Goal: Entertainment & Leisure: Consume media (video, audio)

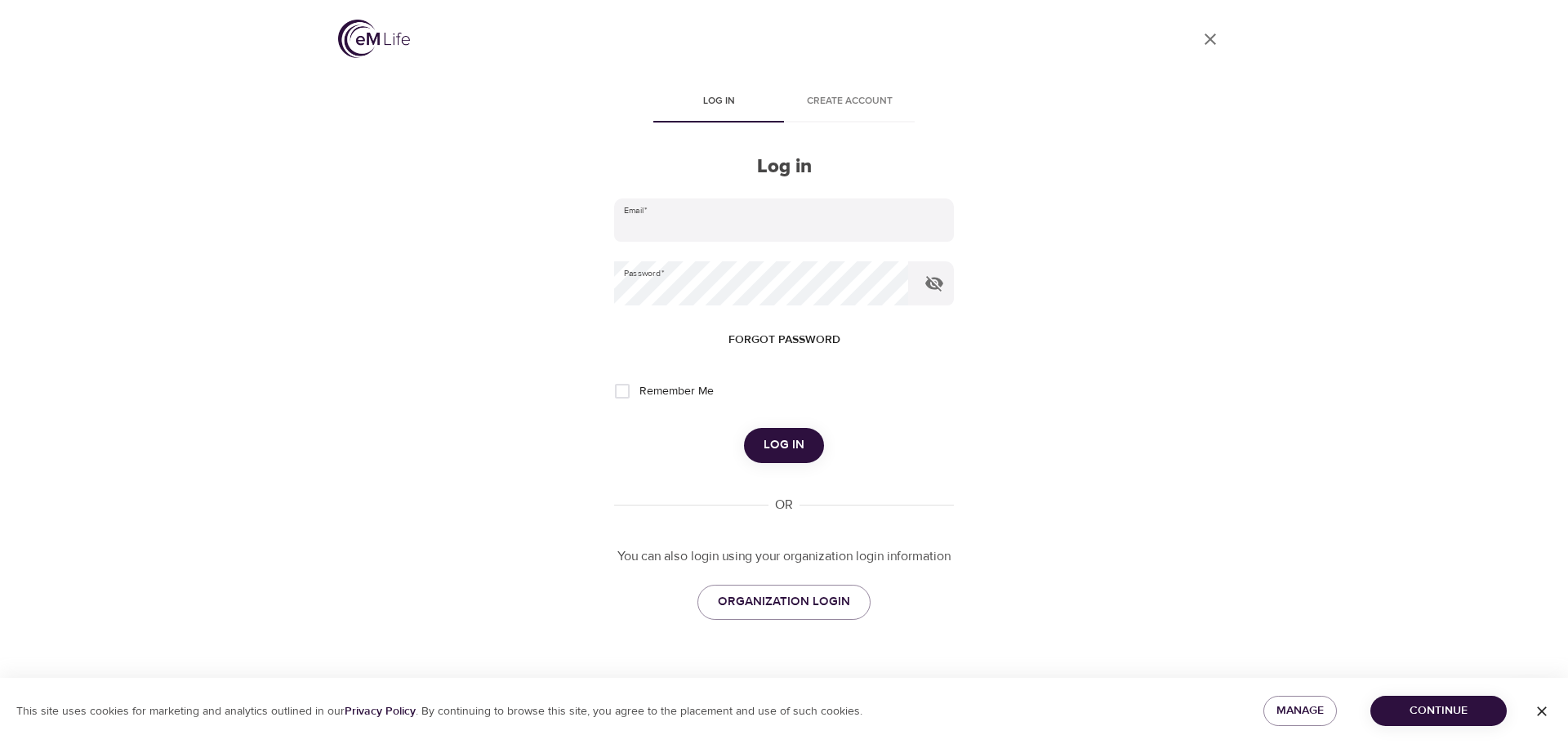
type input "[EMAIL_ADDRESS][DOMAIN_NAME]"
click at [782, 444] on span "Log in" at bounding box center [784, 445] width 41 height 21
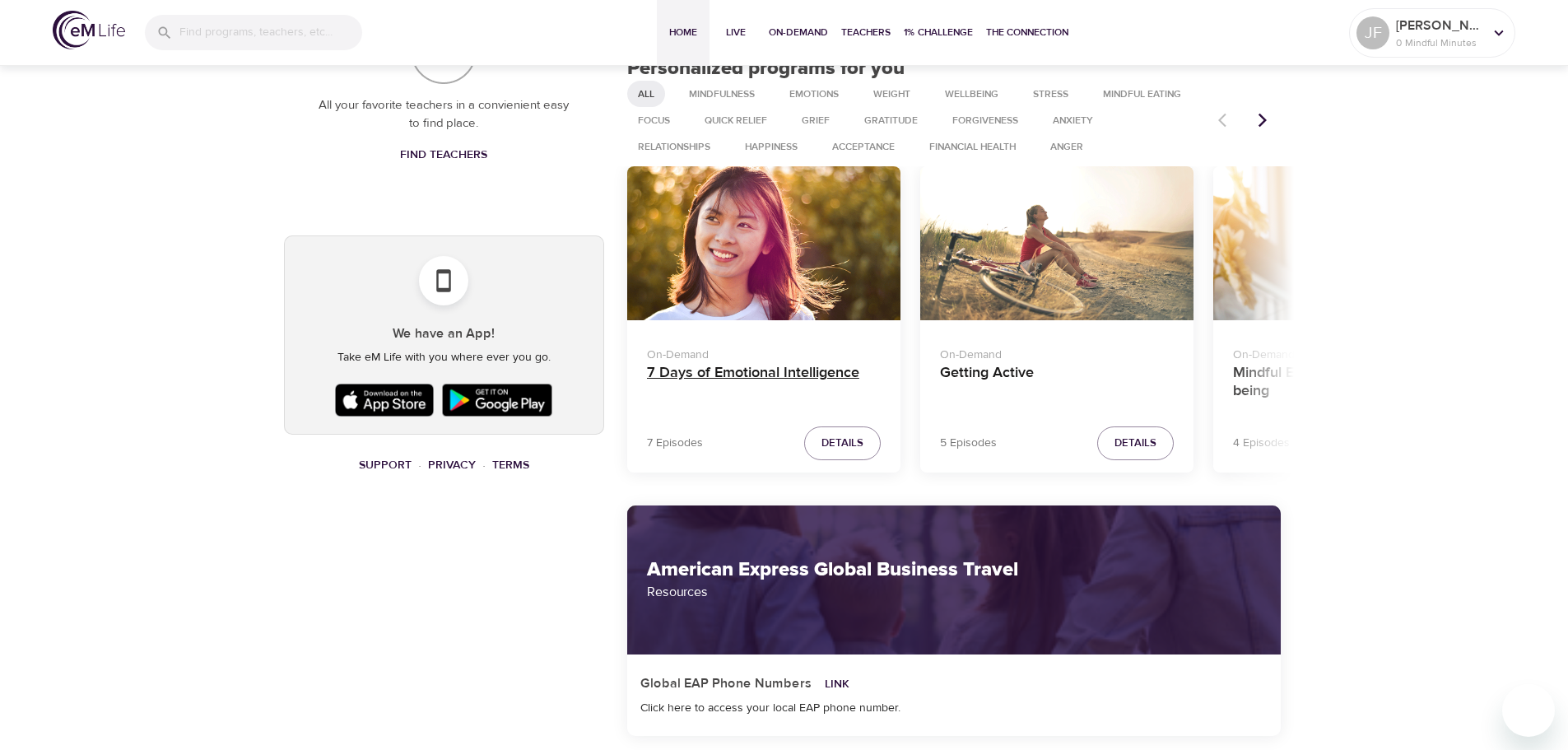
scroll to position [691, 0]
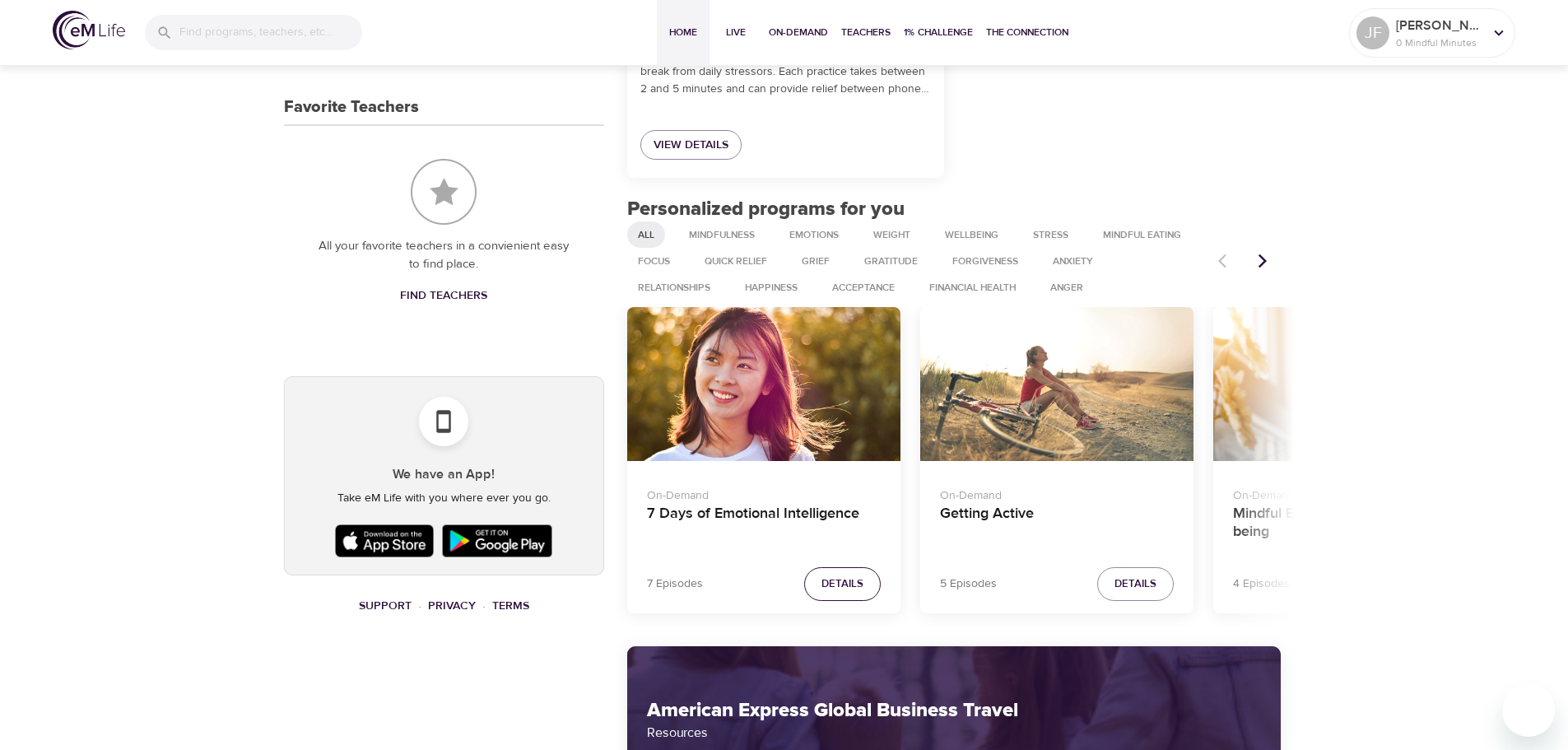
click at [832, 591] on span "Details" at bounding box center [843, 584] width 42 height 19
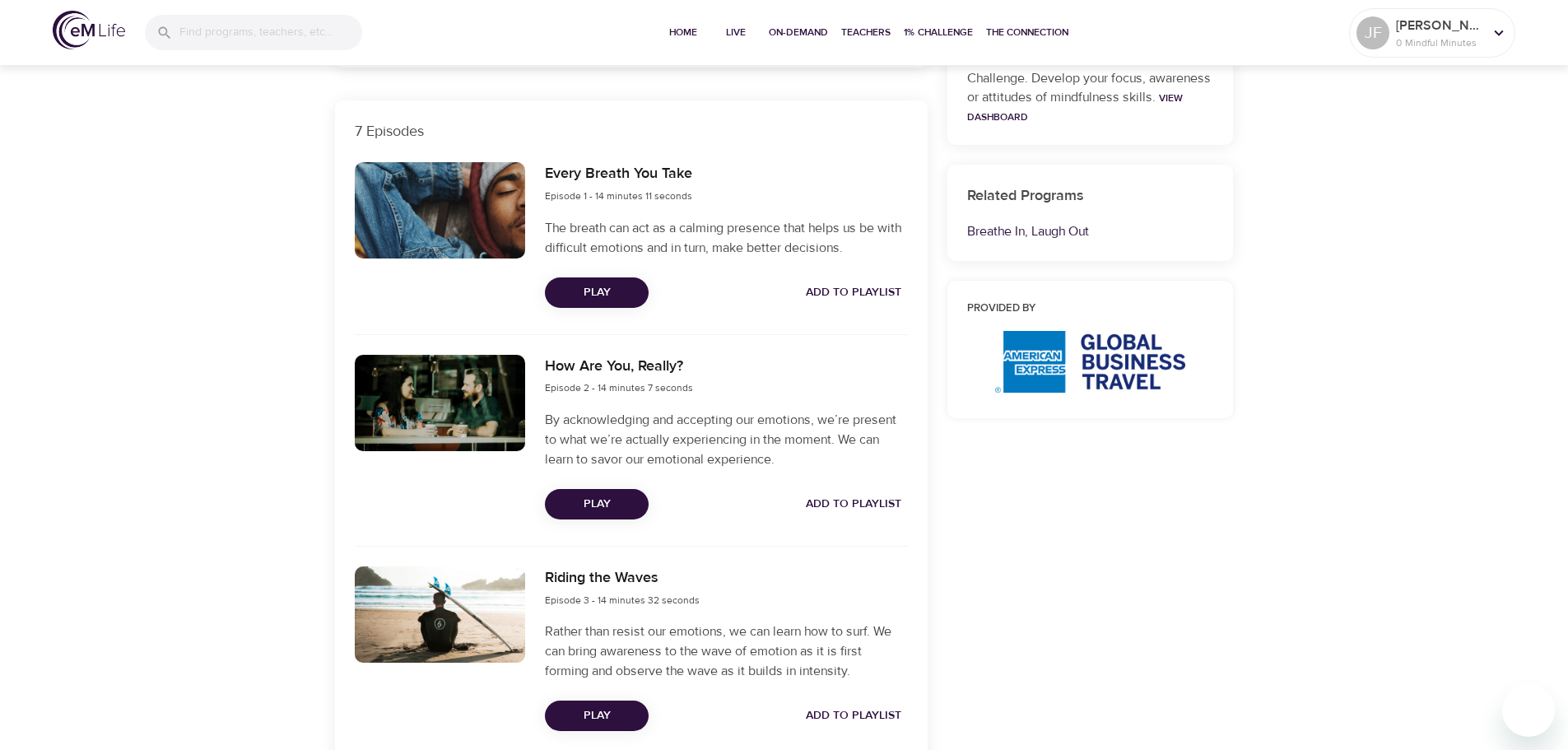
scroll to position [526, 0]
click at [603, 298] on span "Play" at bounding box center [597, 293] width 77 height 20
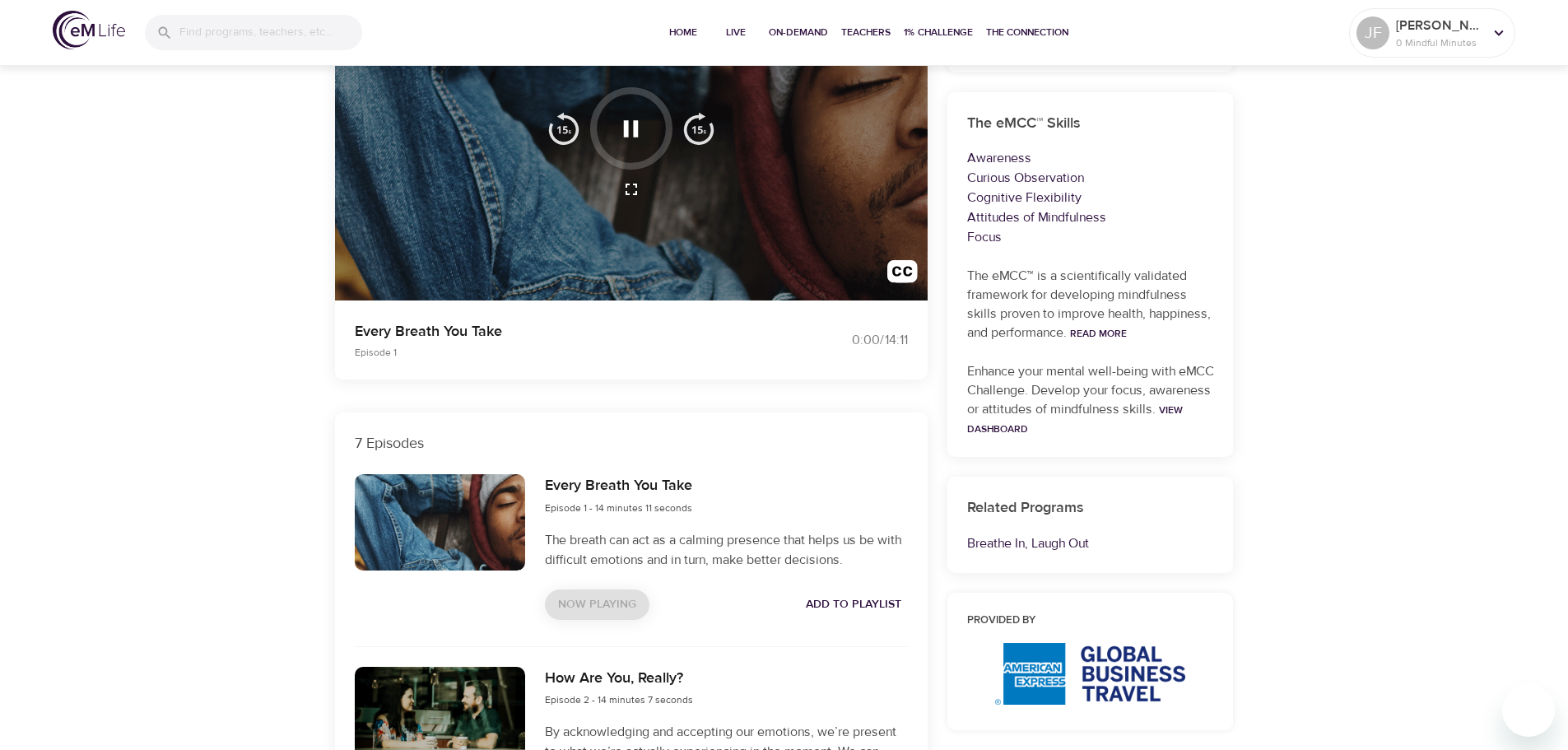
scroll to position [0, 0]
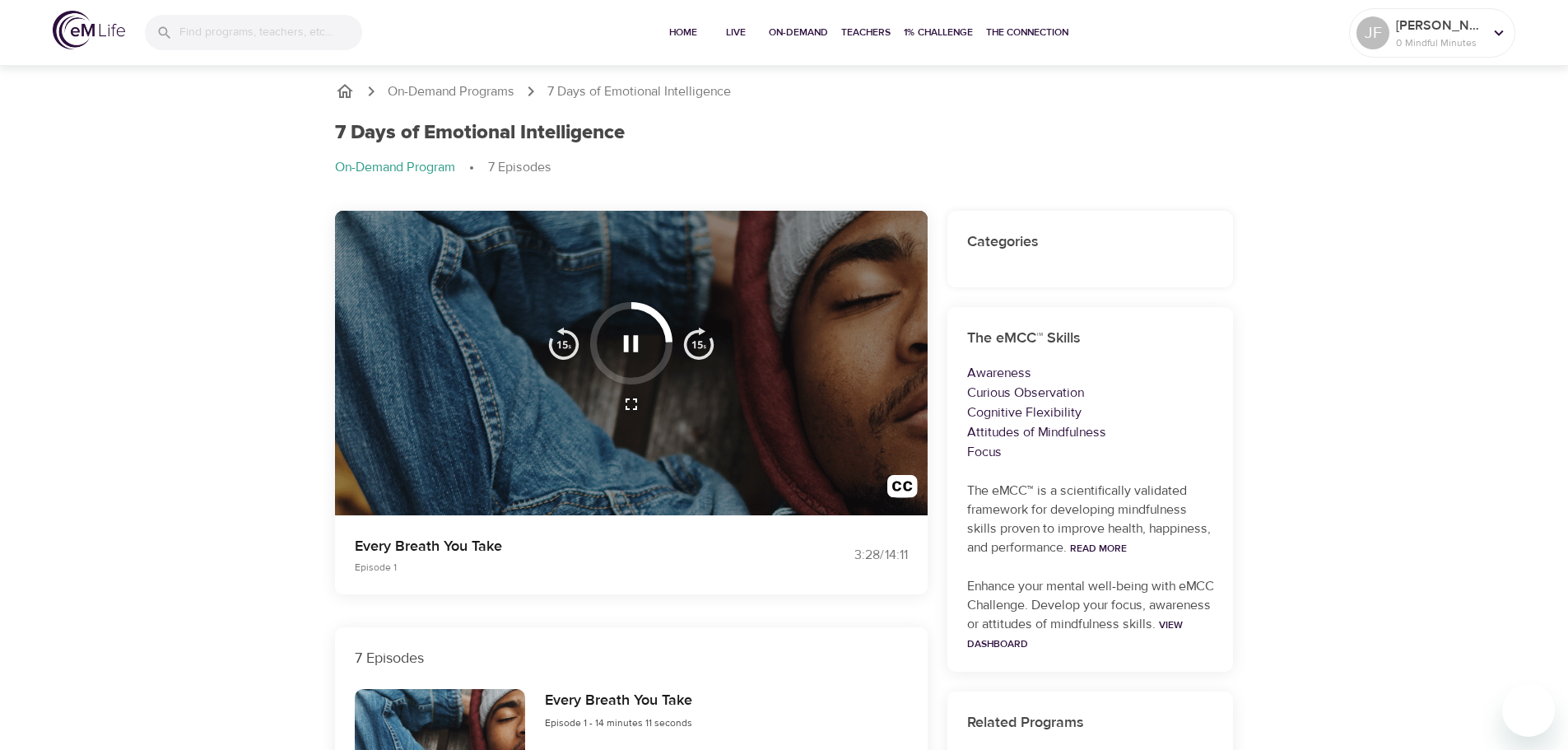
click at [617, 351] on icon "button" at bounding box center [631, 344] width 29 height 29
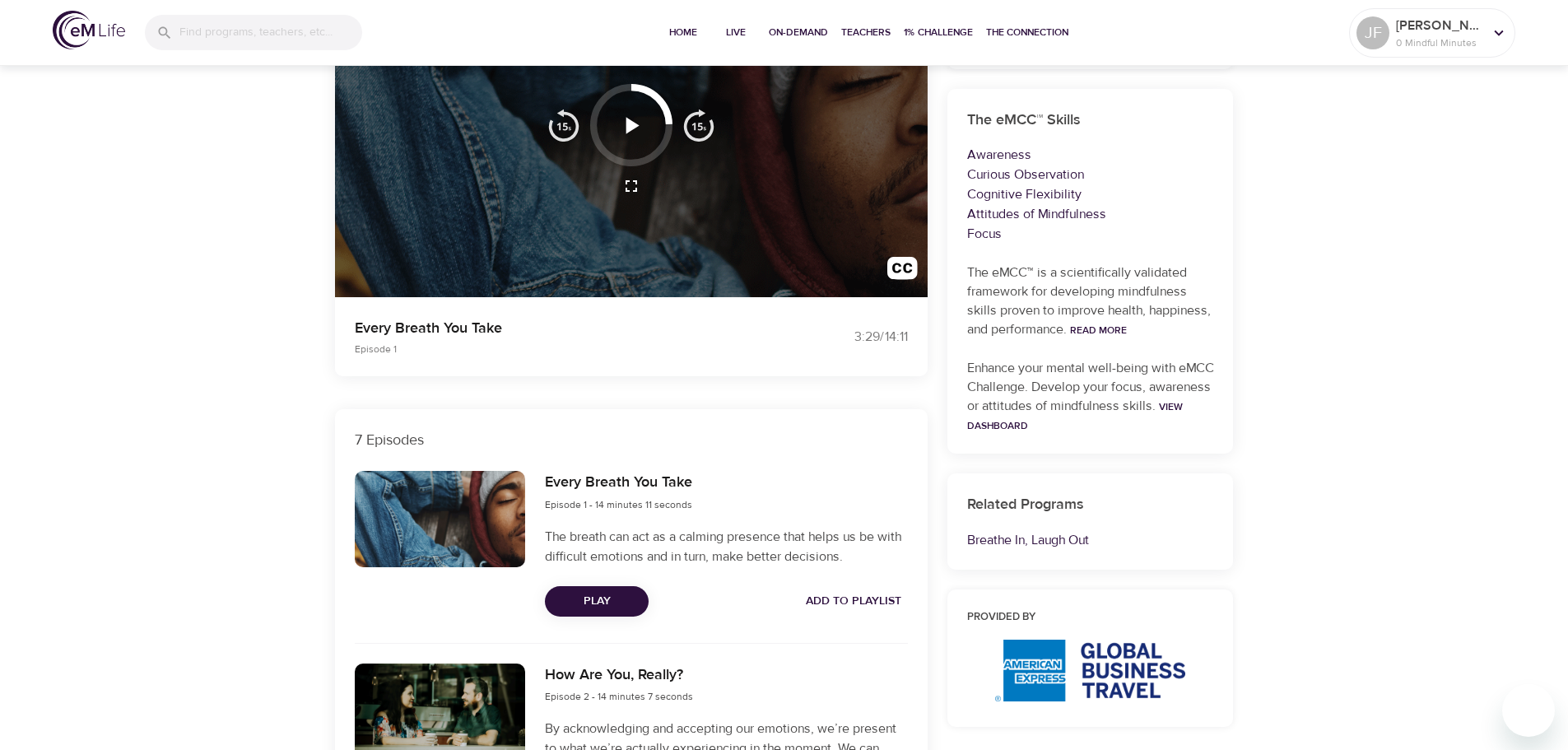
scroll to position [247, 0]
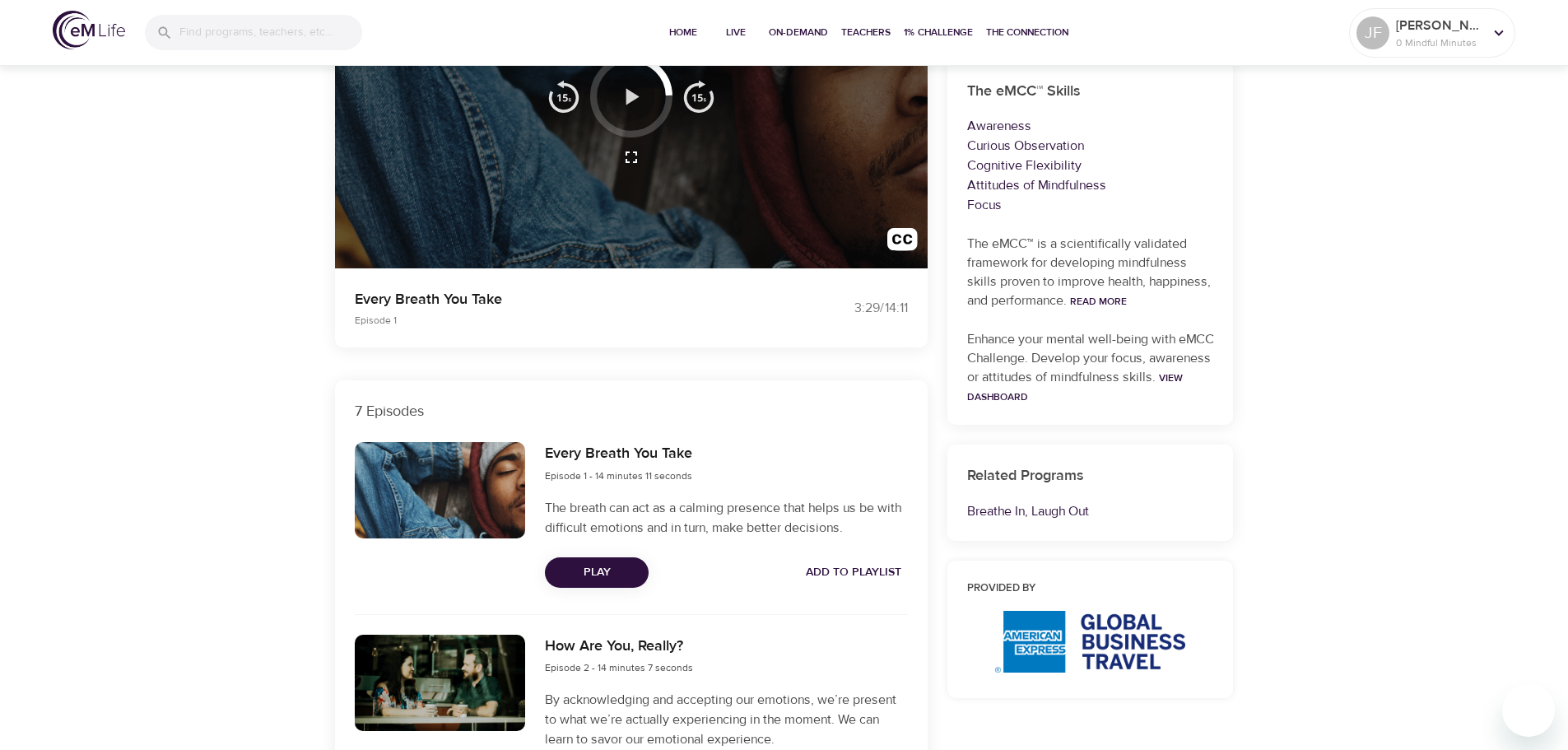
click at [634, 92] on icon "button" at bounding box center [631, 97] width 29 height 29
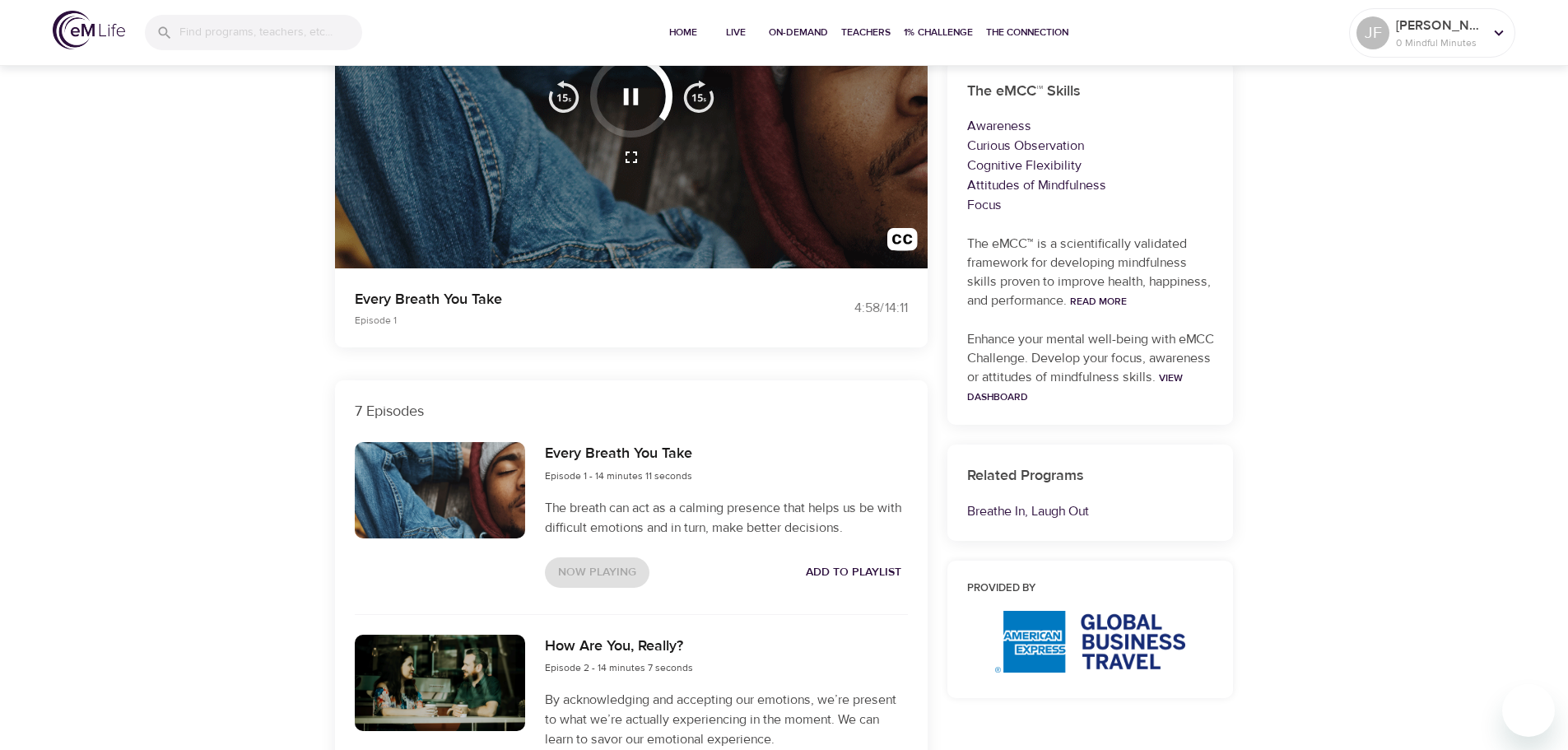
scroll to position [82, 0]
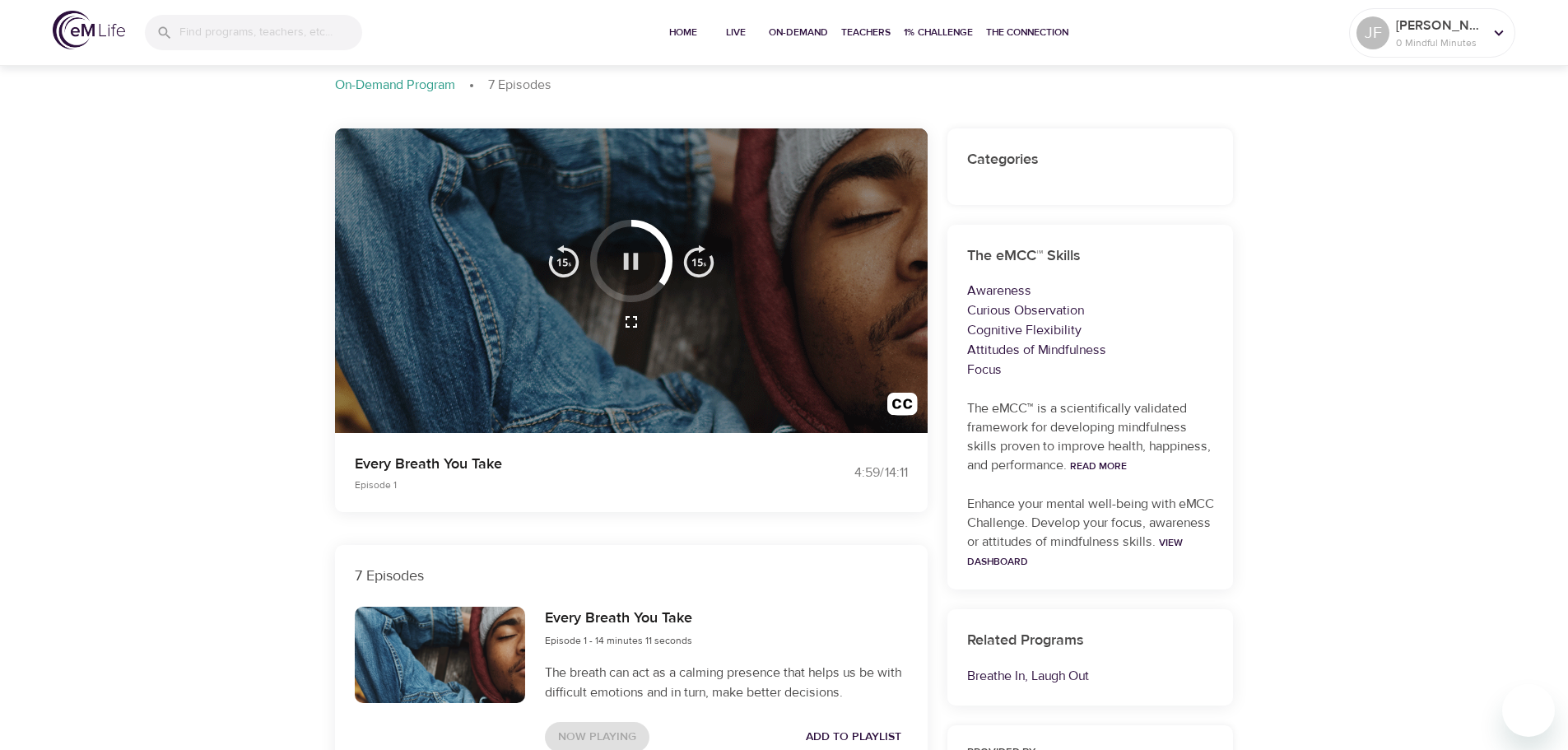
click at [634, 264] on icon "button" at bounding box center [632, 261] width 15 height 17
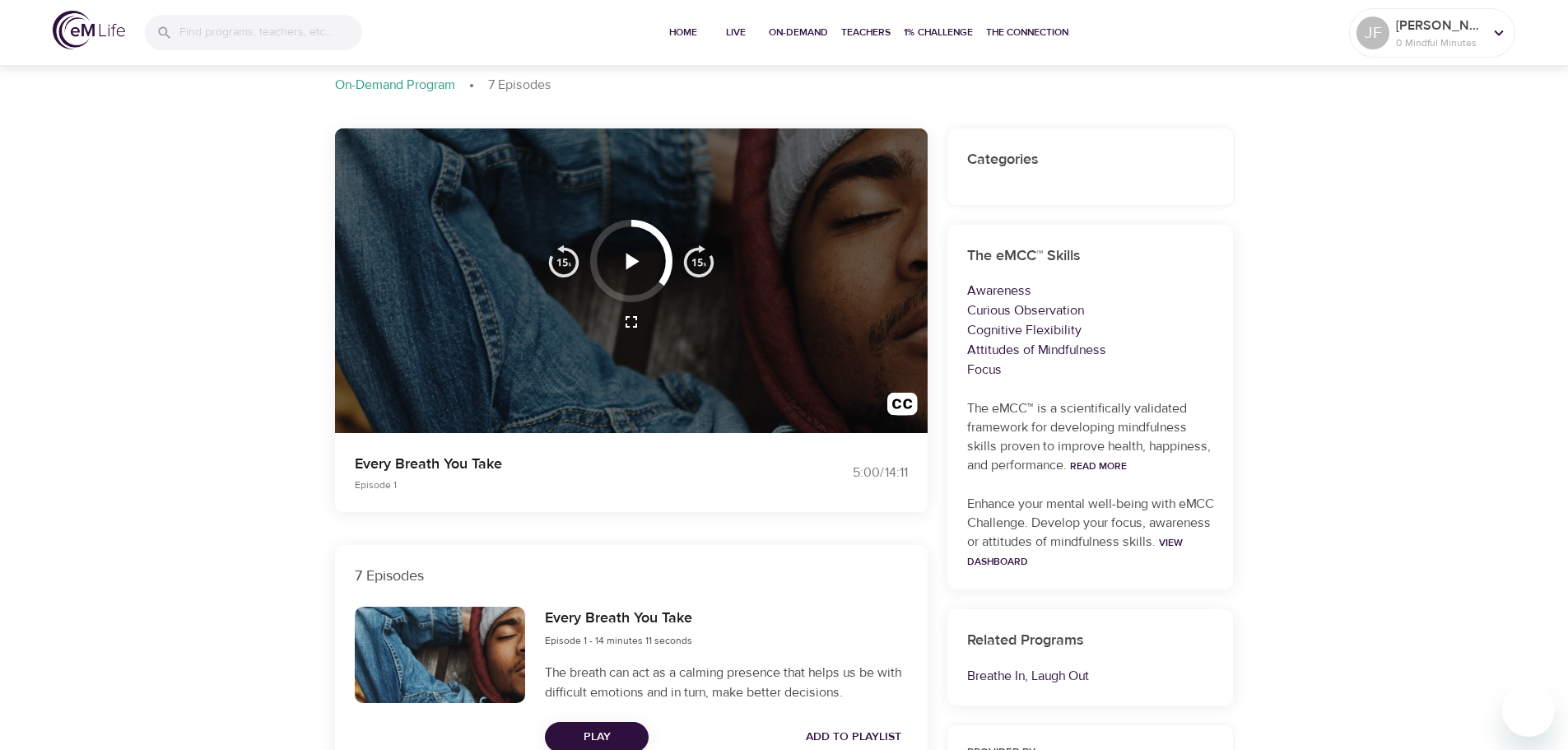
click at [634, 264] on icon "button" at bounding box center [634, 261] width 13 height 17
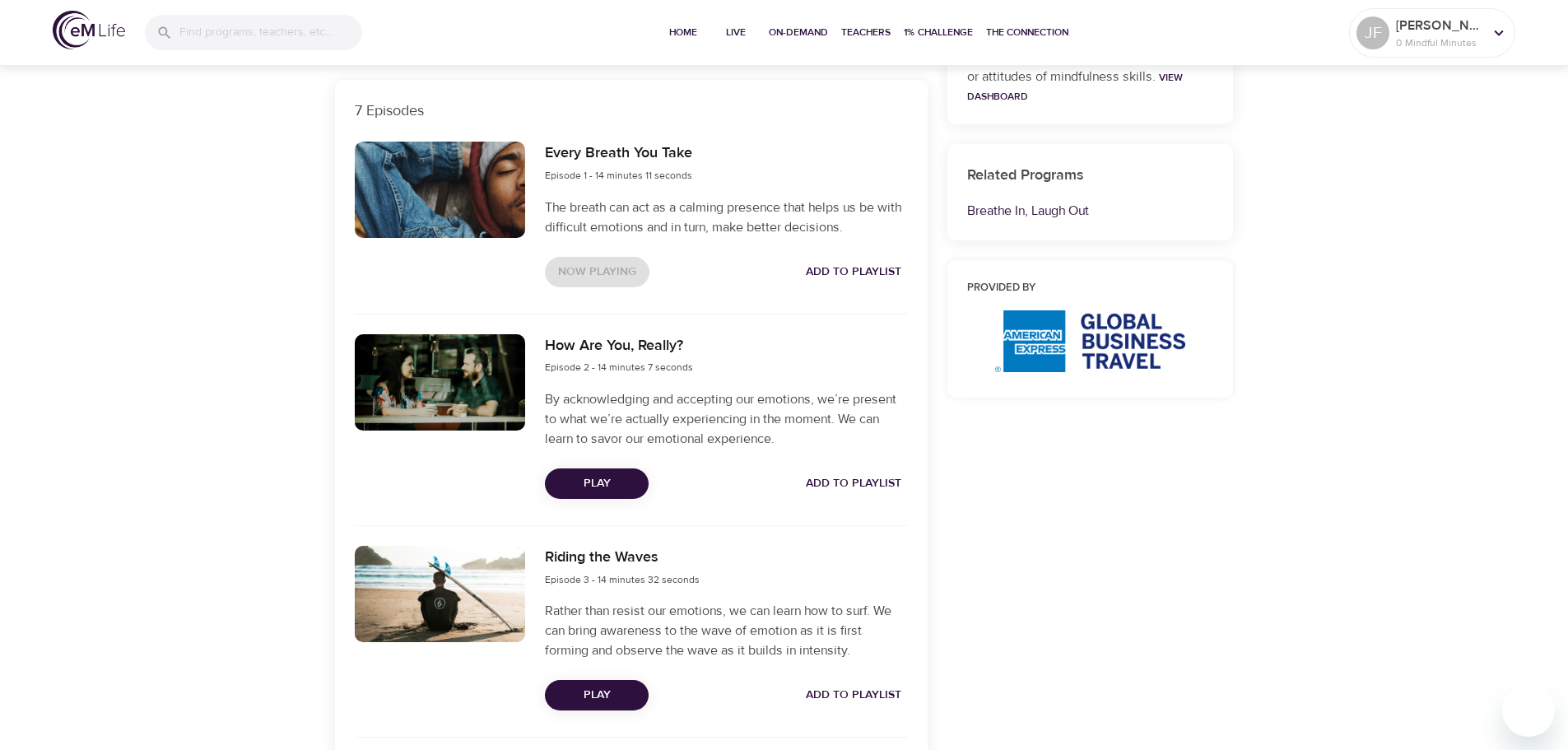
scroll to position [577, 0]
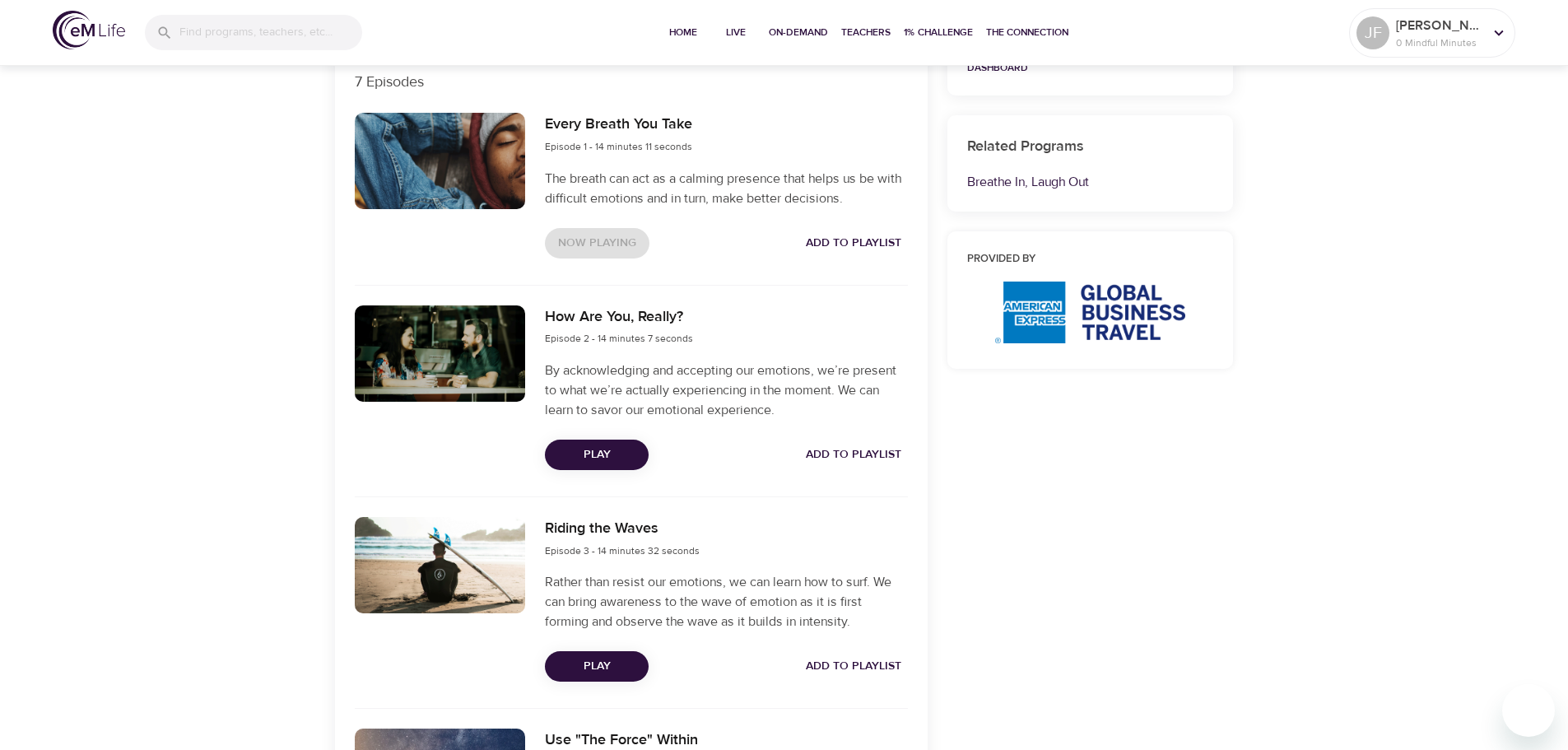
click at [611, 462] on span "Play" at bounding box center [597, 455] width 77 height 20
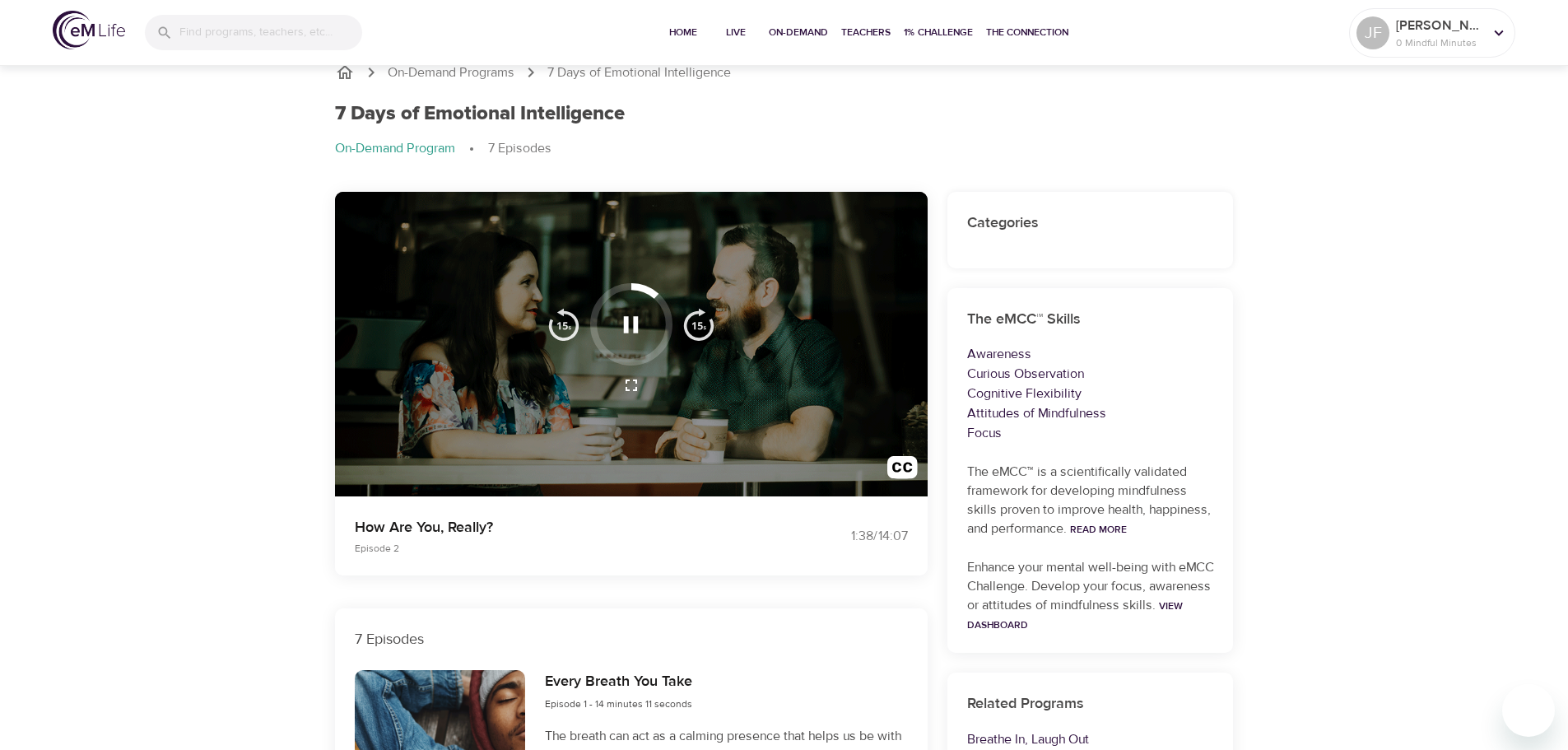
scroll to position [0, 0]
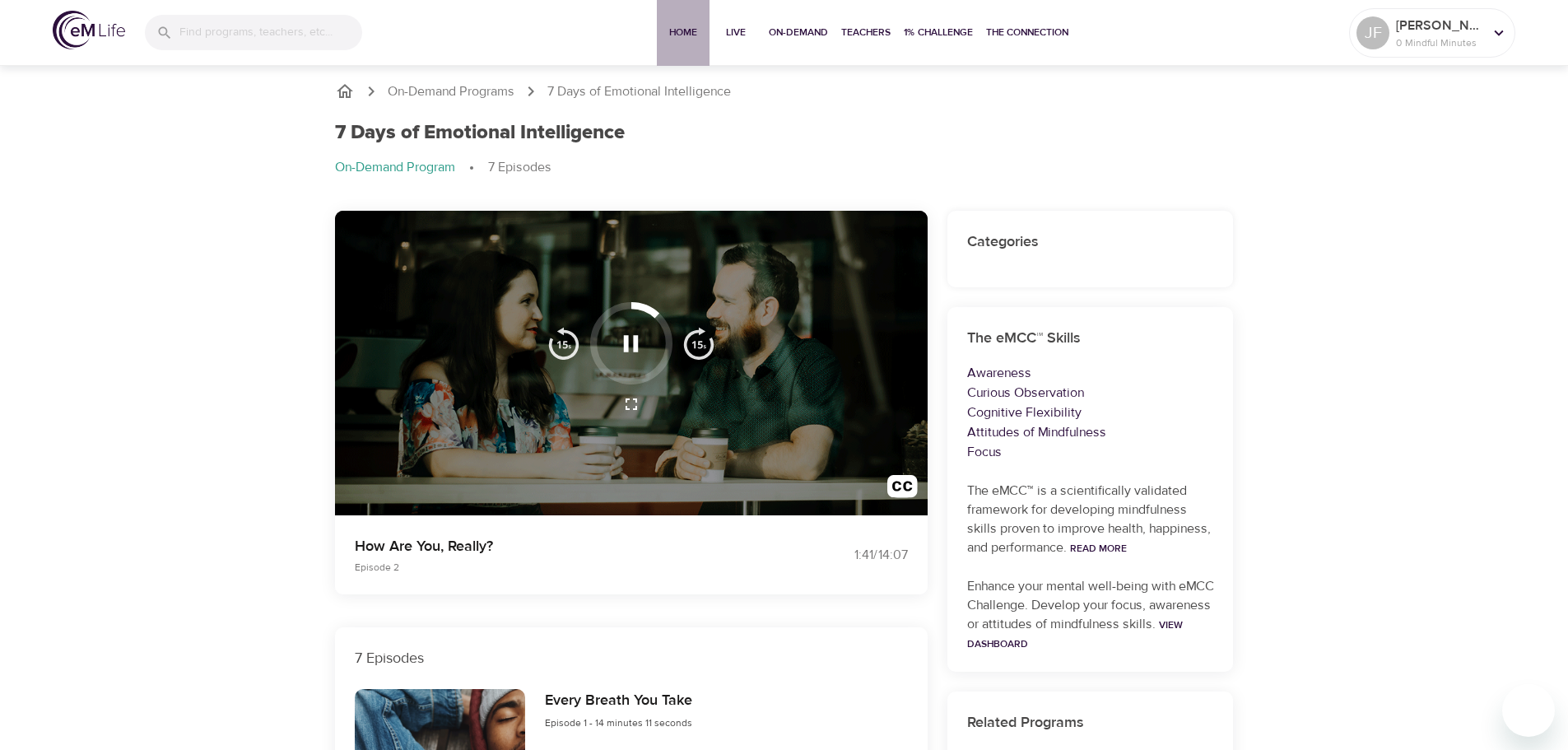
click at [680, 28] on span "Home" at bounding box center [683, 32] width 39 height 18
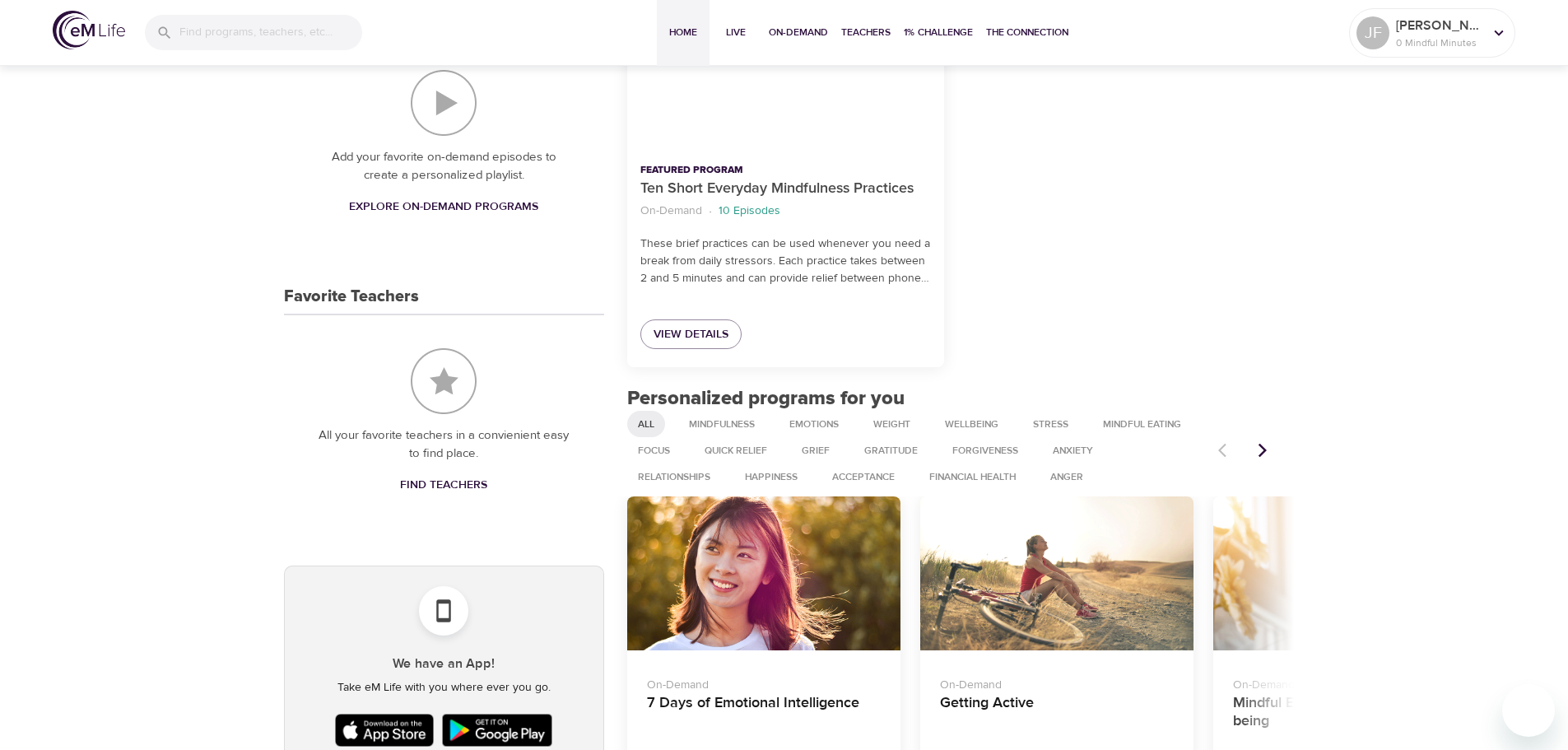
scroll to position [659, 0]
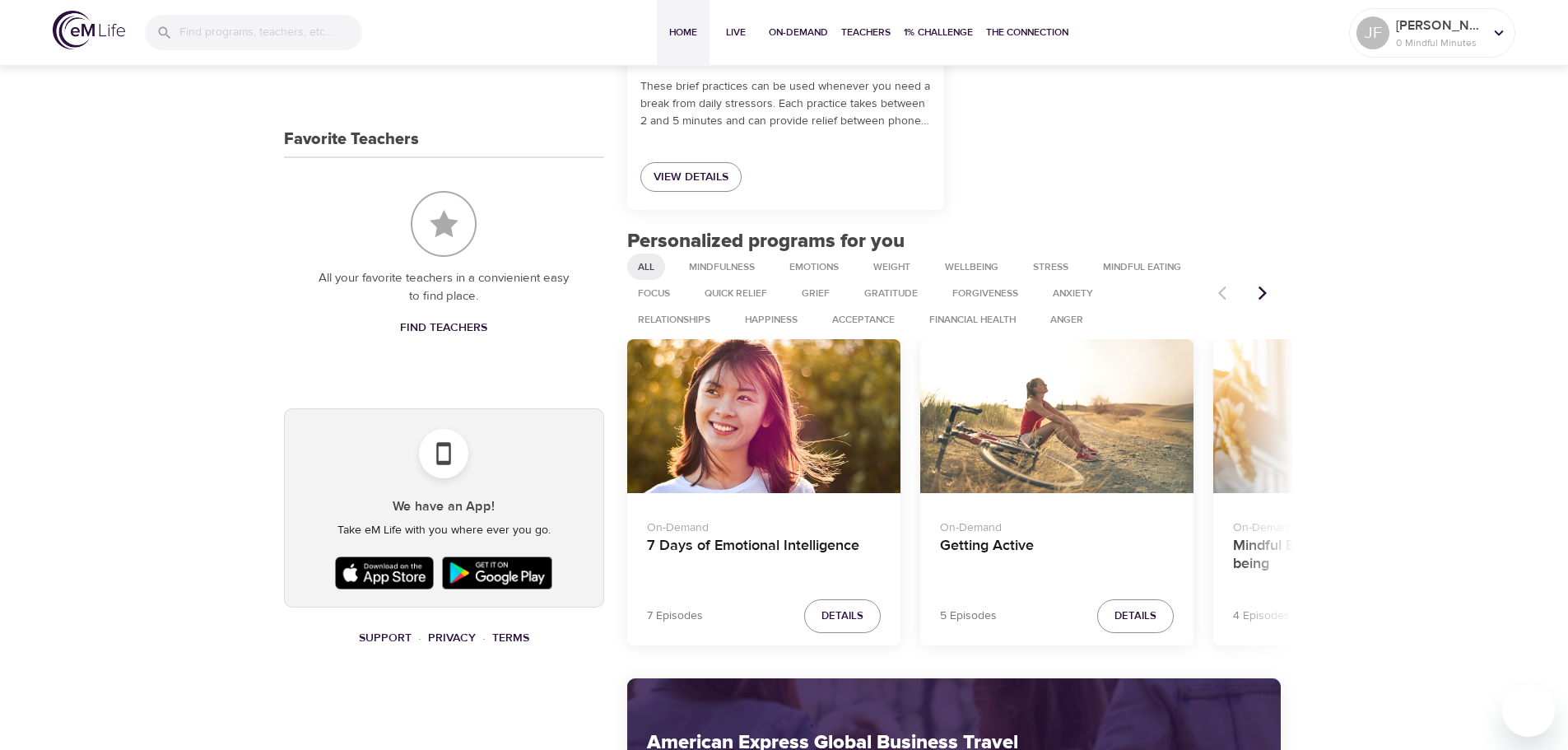
click at [1262, 294] on icon "Next items" at bounding box center [1263, 293] width 17 height 17
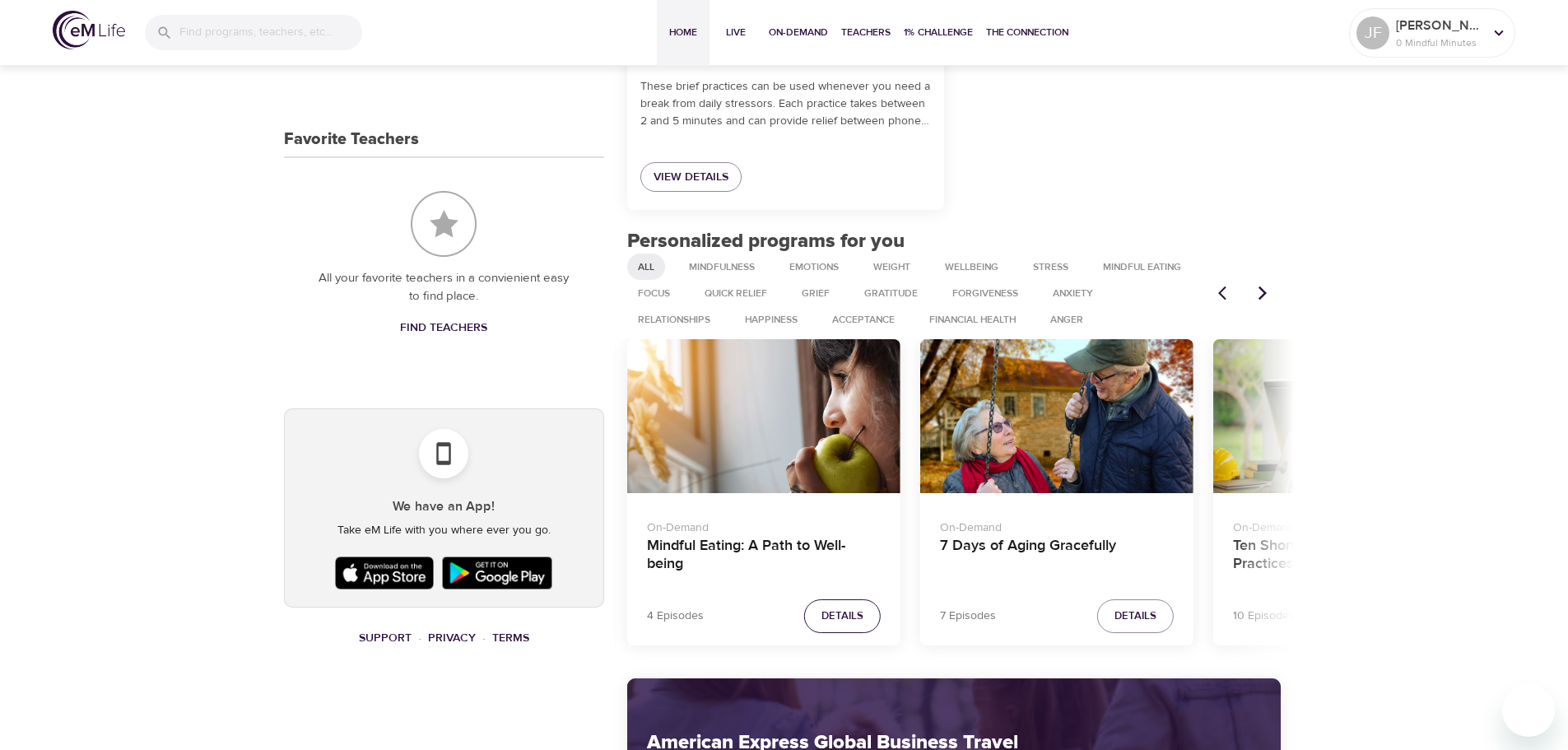
click at [829, 620] on span "Details" at bounding box center [843, 616] width 42 height 19
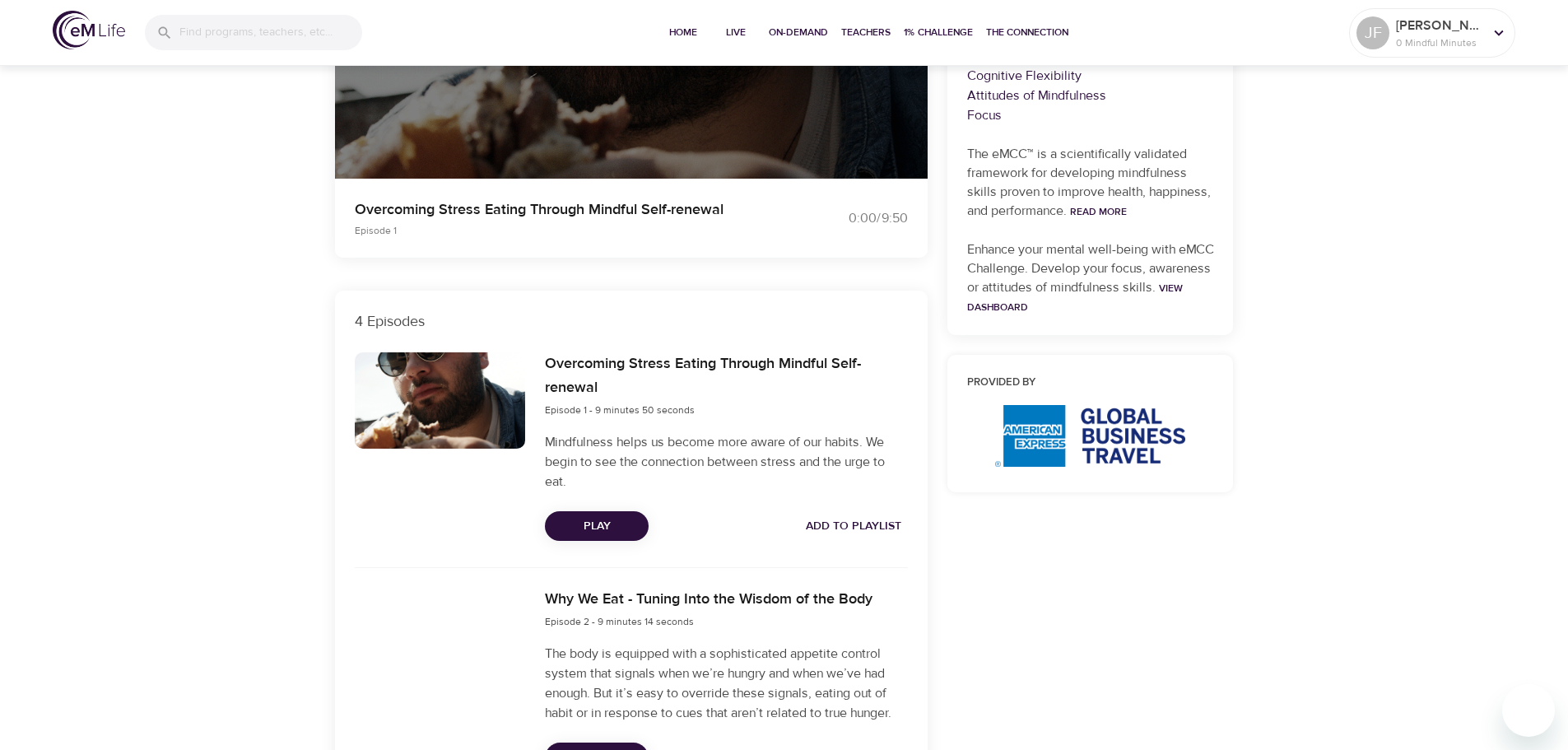
scroll to position [330, 0]
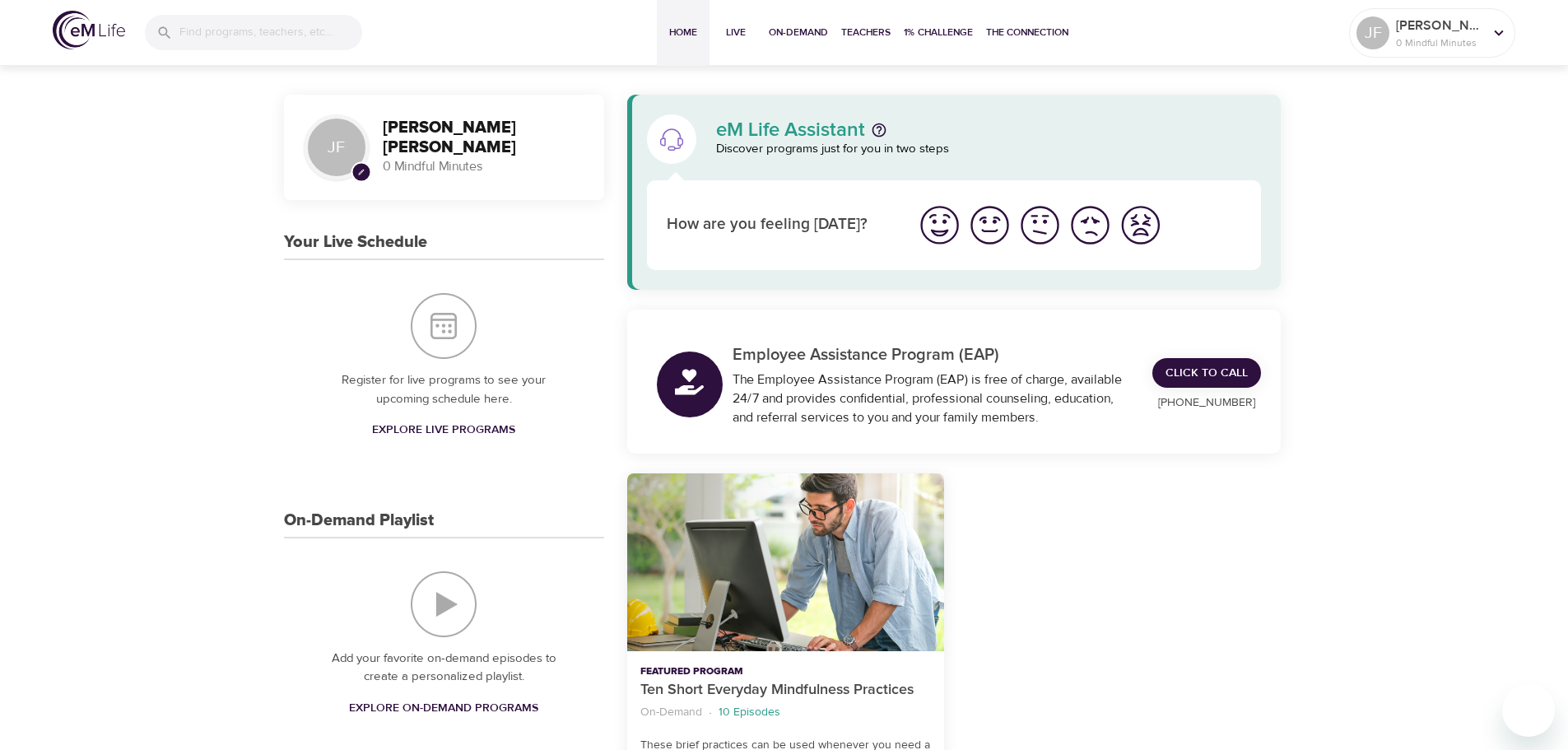
click at [1035, 236] on img "I'm feeling ok" at bounding box center [1040, 225] width 45 height 45
